Goal: Information Seeking & Learning: Learn about a topic

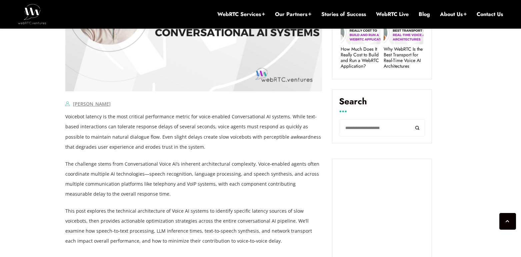
scroll to position [397, 0]
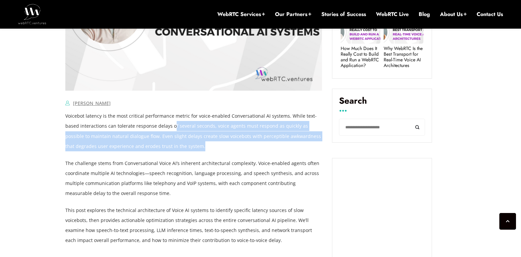
drag, startPoint x: 202, startPoint y: 143, endPoint x: 173, endPoint y: 129, distance: 32.2
click at [173, 129] on p "Voicebot latency is the most critical performance metric for voice-enabled Conv…" at bounding box center [193, 131] width 257 height 40
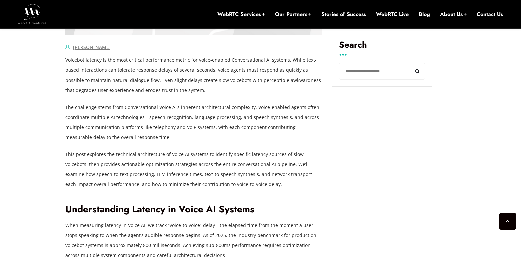
scroll to position [453, 0]
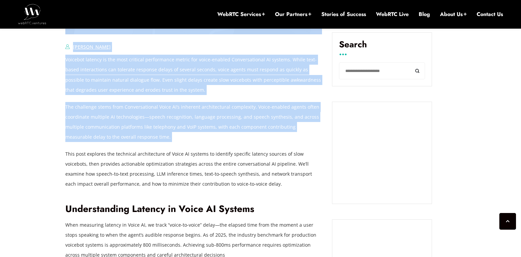
drag, startPoint x: 150, startPoint y: 144, endPoint x: 62, endPoint y: 102, distance: 97.8
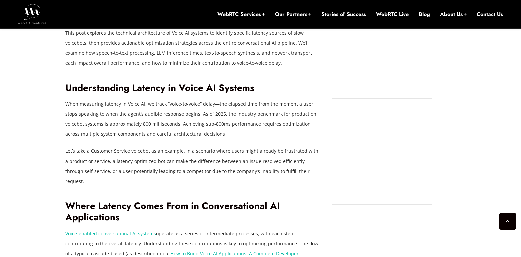
scroll to position [574, 0]
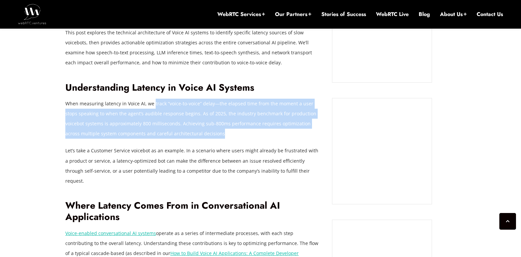
drag, startPoint x: 152, startPoint y: 105, endPoint x: 215, endPoint y: 134, distance: 69.5
click at [215, 134] on p "When measuring latency in Voice AI, we track “voice-to-voice” delay—the elapsed…" at bounding box center [193, 119] width 257 height 40
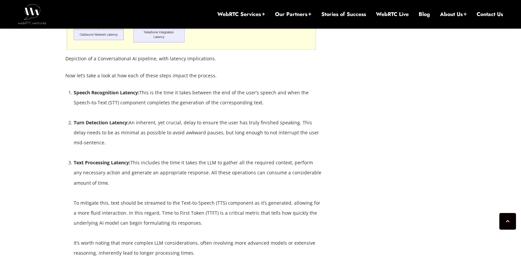
scroll to position [1185, 0]
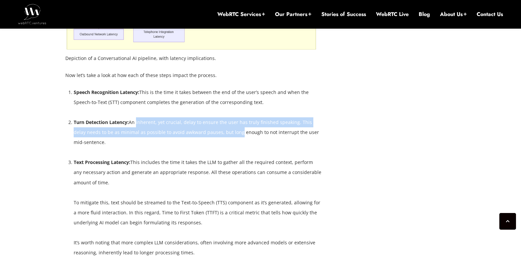
drag, startPoint x: 135, startPoint y: 110, endPoint x: 222, endPoint y: 127, distance: 87.9
click at [222, 127] on li "Turn Detection Latency: An inherent, yet crucial, delay to ensure the user has …" at bounding box center [198, 132] width 248 height 30
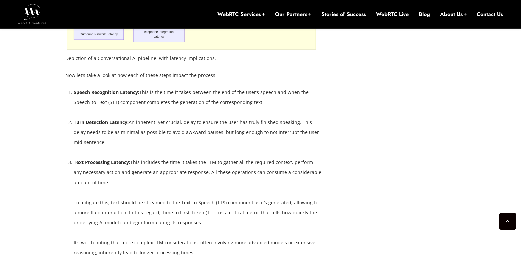
drag, startPoint x: 120, startPoint y: 135, endPoint x: 116, endPoint y: 115, distance: 20.7
click at [116, 117] on li "Turn Detection Latency: An inherent, yet crucial, delay to ensure the user has …" at bounding box center [198, 132] width 248 height 30
click at [116, 119] on strong "Turn Detection Latency:" at bounding box center [101, 122] width 55 height 6
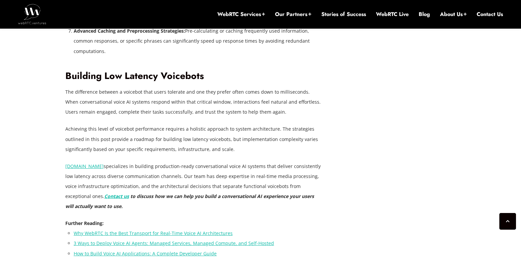
scroll to position [1943, 0]
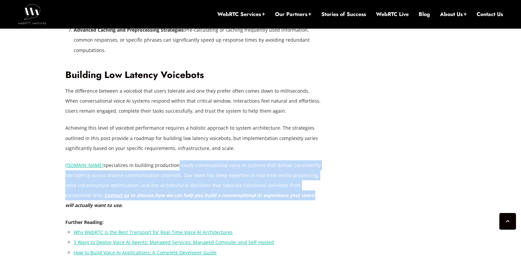
drag, startPoint x: 174, startPoint y: 157, endPoint x: 289, endPoint y: 181, distance: 117.3
click at [289, 181] on p "[DOMAIN_NAME] specializes in building production-ready conversational voice AI …" at bounding box center [193, 185] width 257 height 50
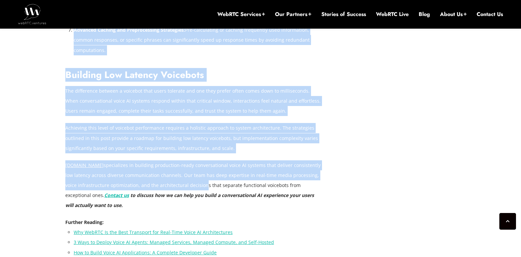
drag, startPoint x: 333, startPoint y: 184, endPoint x: 199, endPoint y: 176, distance: 133.8
click at [199, 176] on p "[DOMAIN_NAME] specializes in building production-ready conversational voice AI …" at bounding box center [193, 185] width 257 height 50
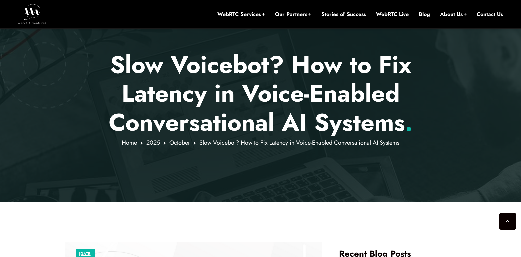
scroll to position [0, 0]
